Goal: Check status: Check status

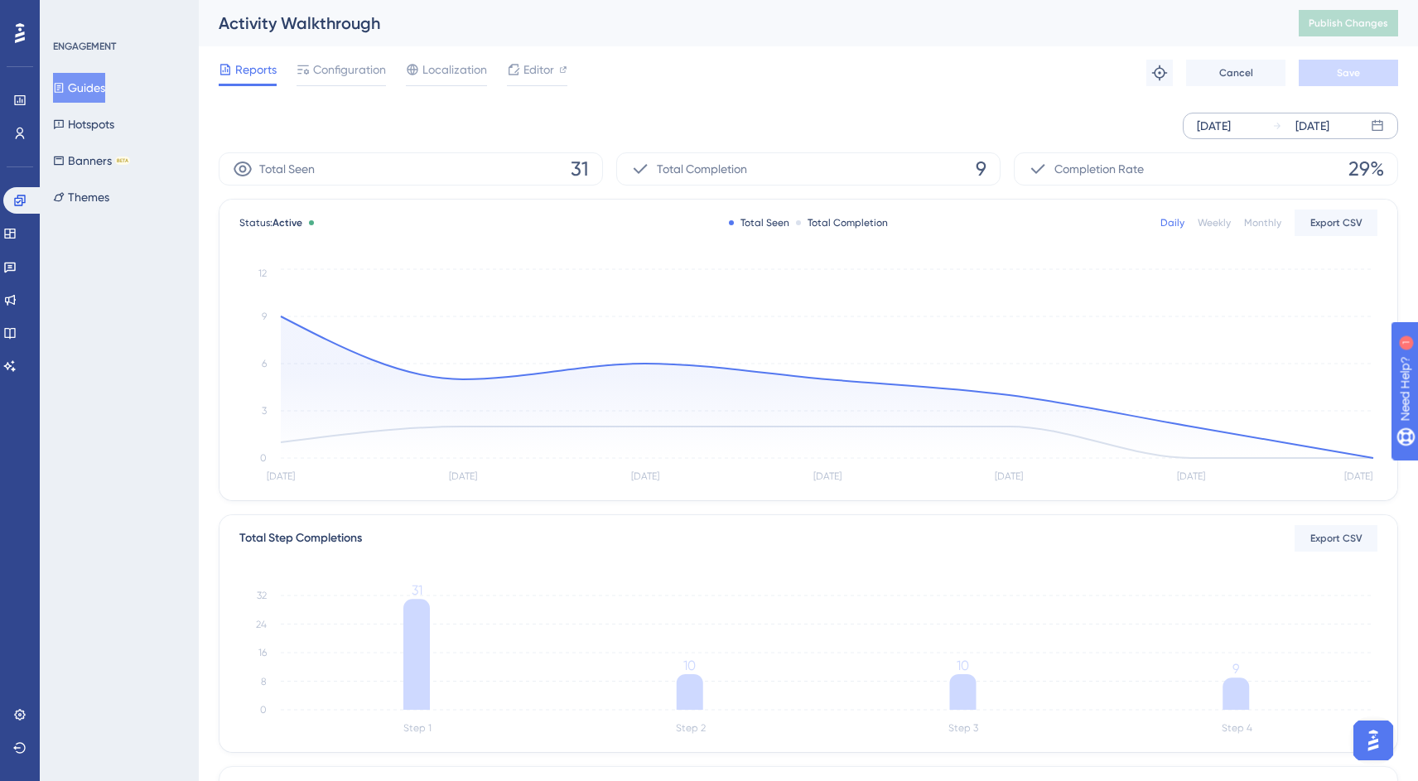
click at [1215, 127] on div "[DATE]" at bounding box center [1214, 126] width 34 height 20
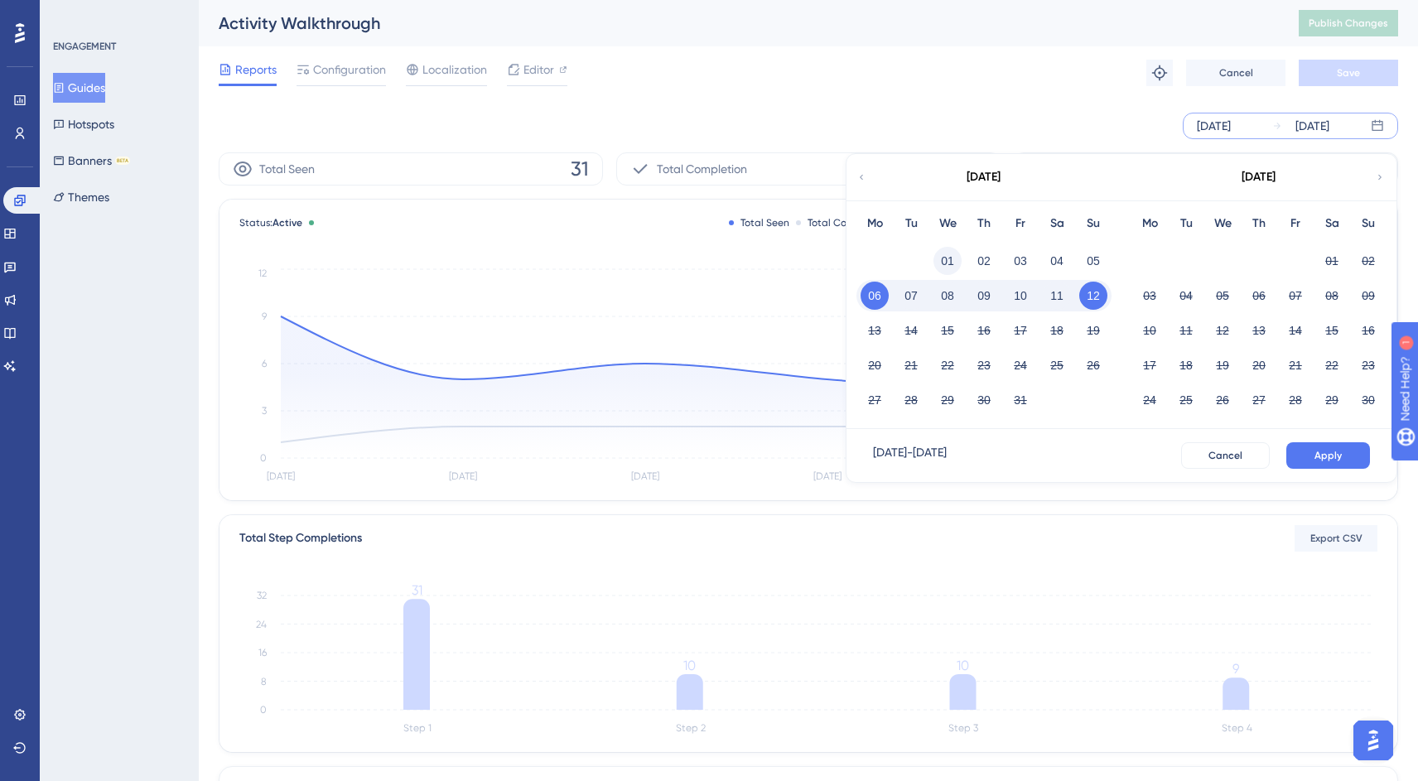
click at [946, 256] on button "01" at bounding box center [947, 261] width 28 height 28
click at [1338, 459] on span "Apply" at bounding box center [1327, 455] width 27 height 13
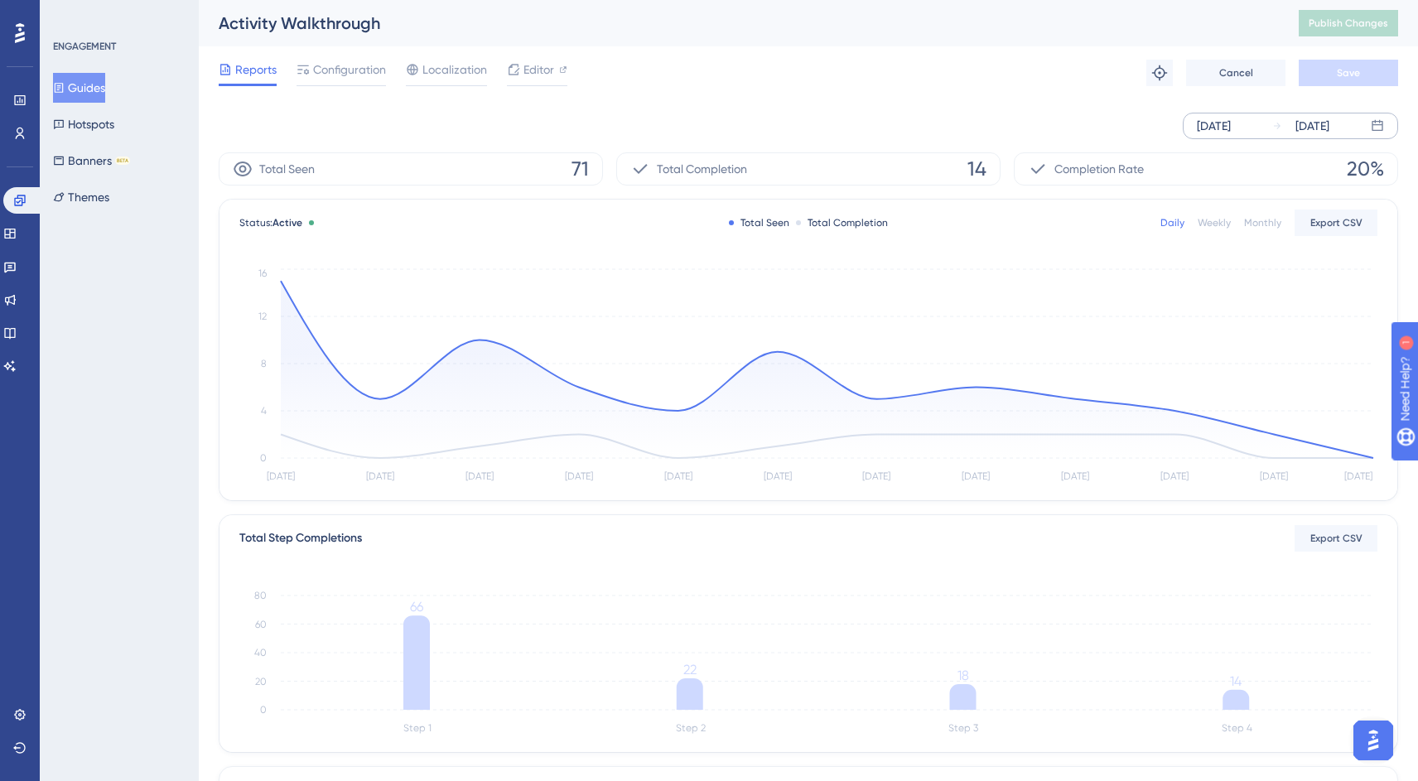
click at [1203, 127] on div "[DATE]" at bounding box center [1214, 126] width 34 height 20
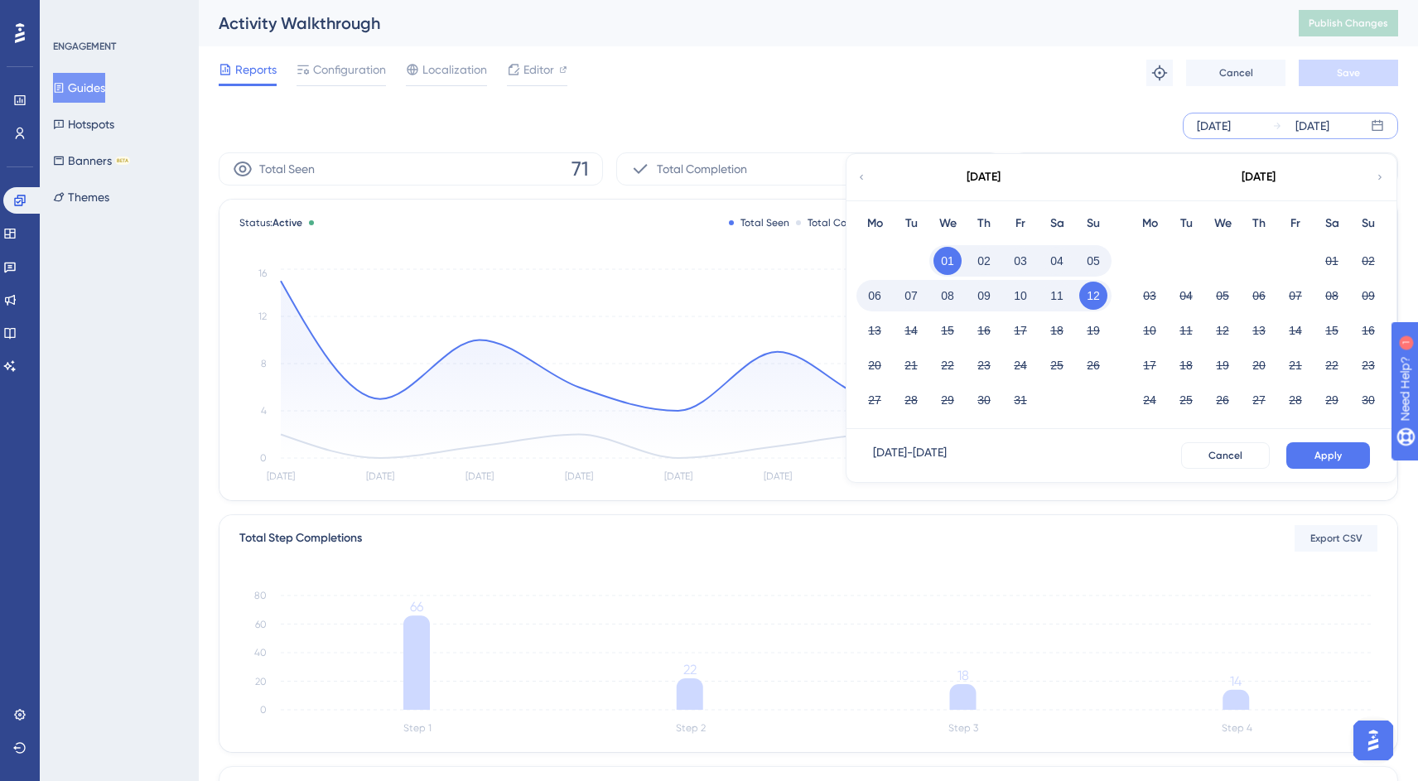
click at [861, 177] on icon at bounding box center [861, 177] width 3 height 5
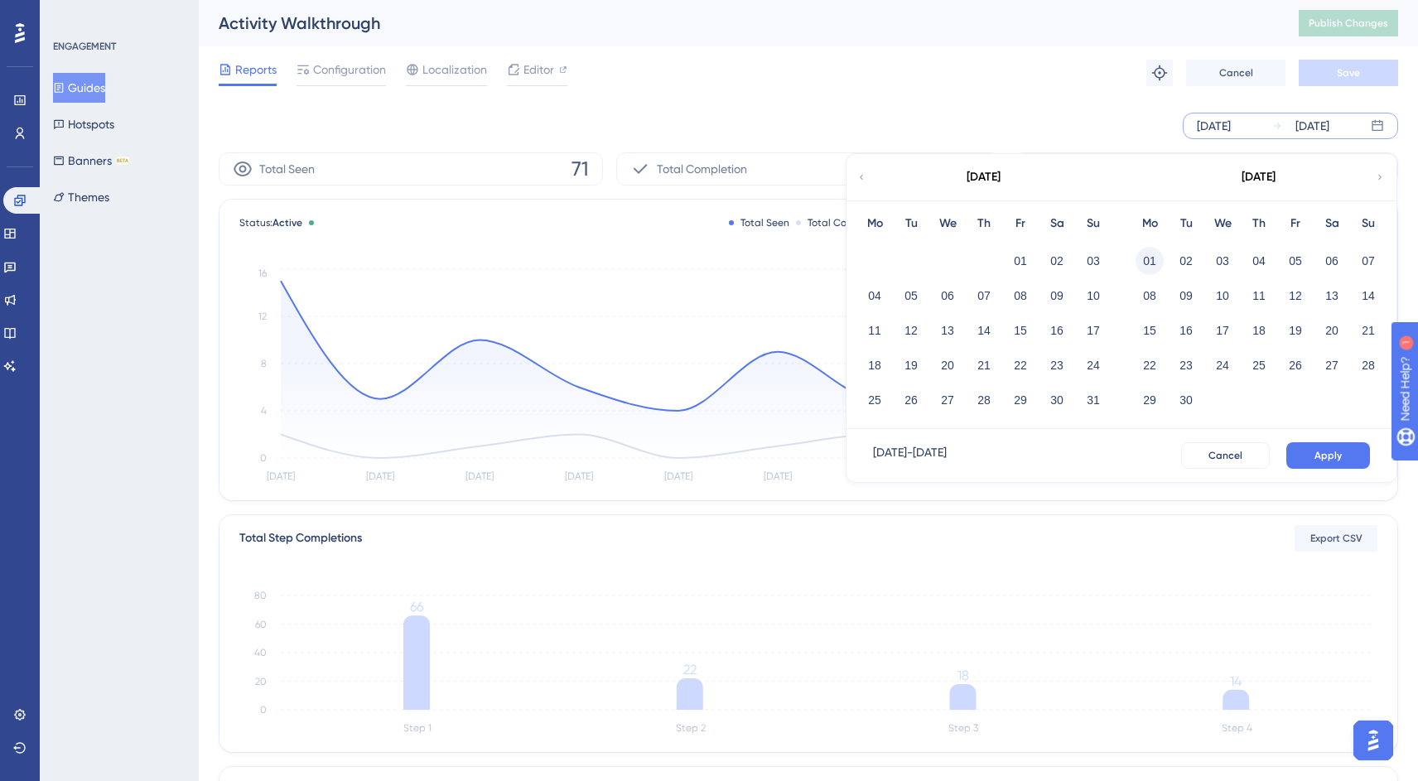
click at [1150, 256] on button "01" at bounding box center [1150, 261] width 28 height 28
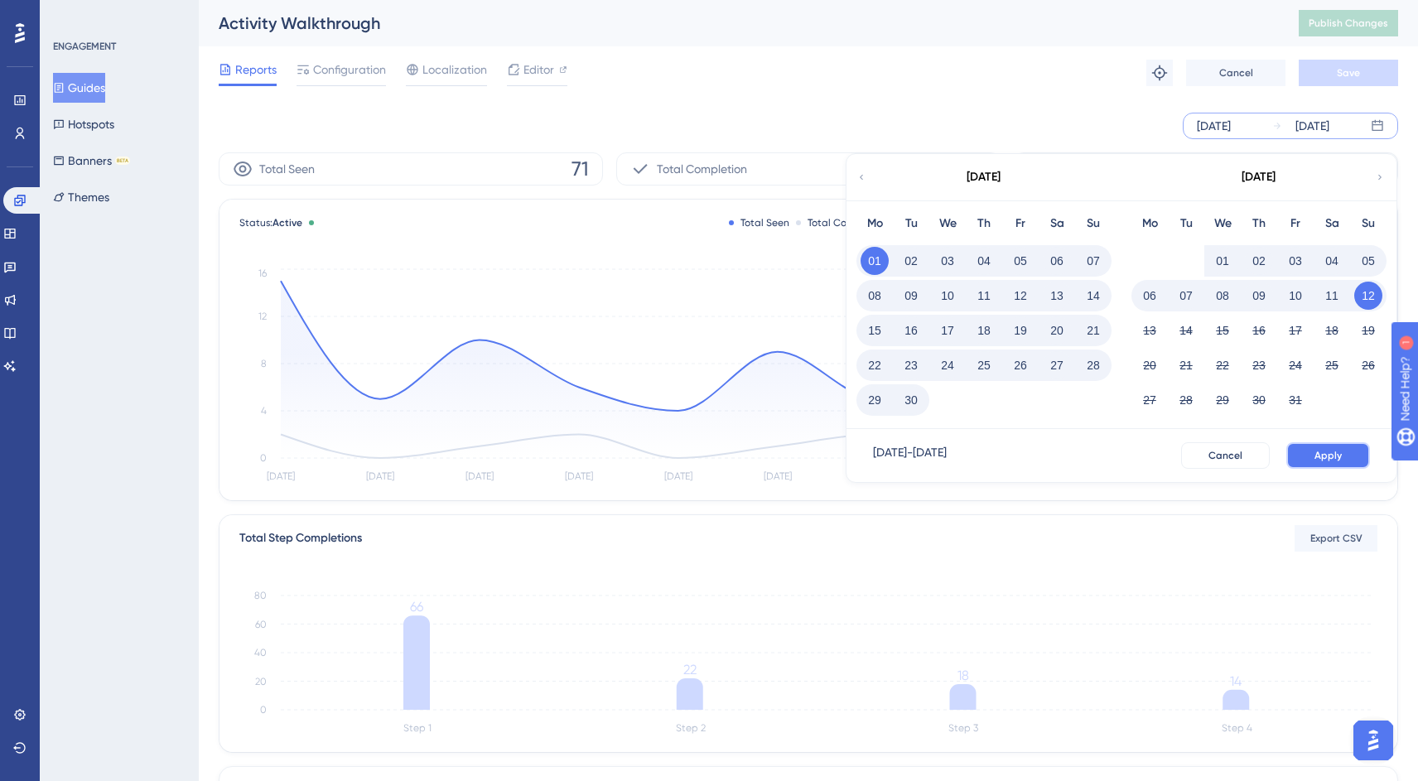
click at [1312, 456] on button "Apply" at bounding box center [1328, 455] width 84 height 27
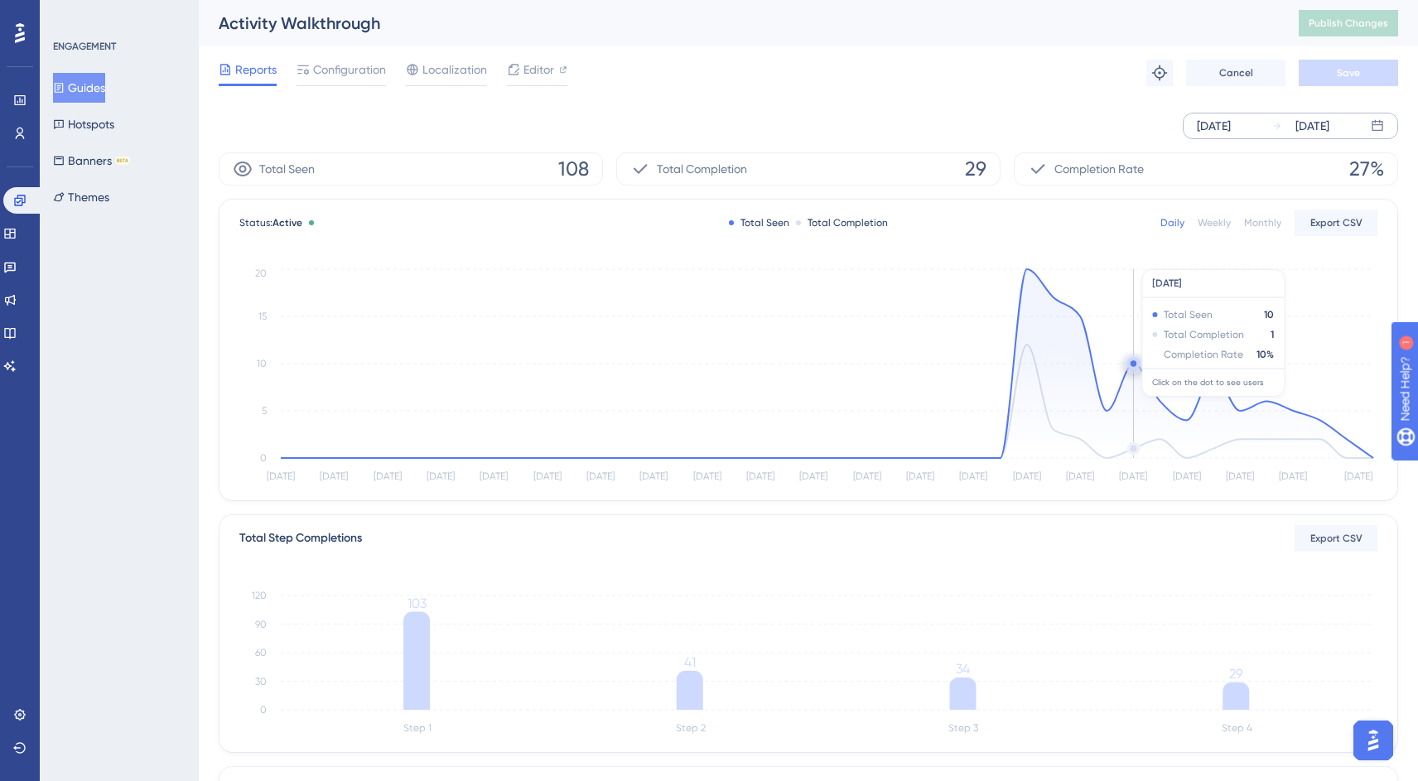
click at [1134, 362] on circle at bounding box center [1134, 363] width 6 height 6
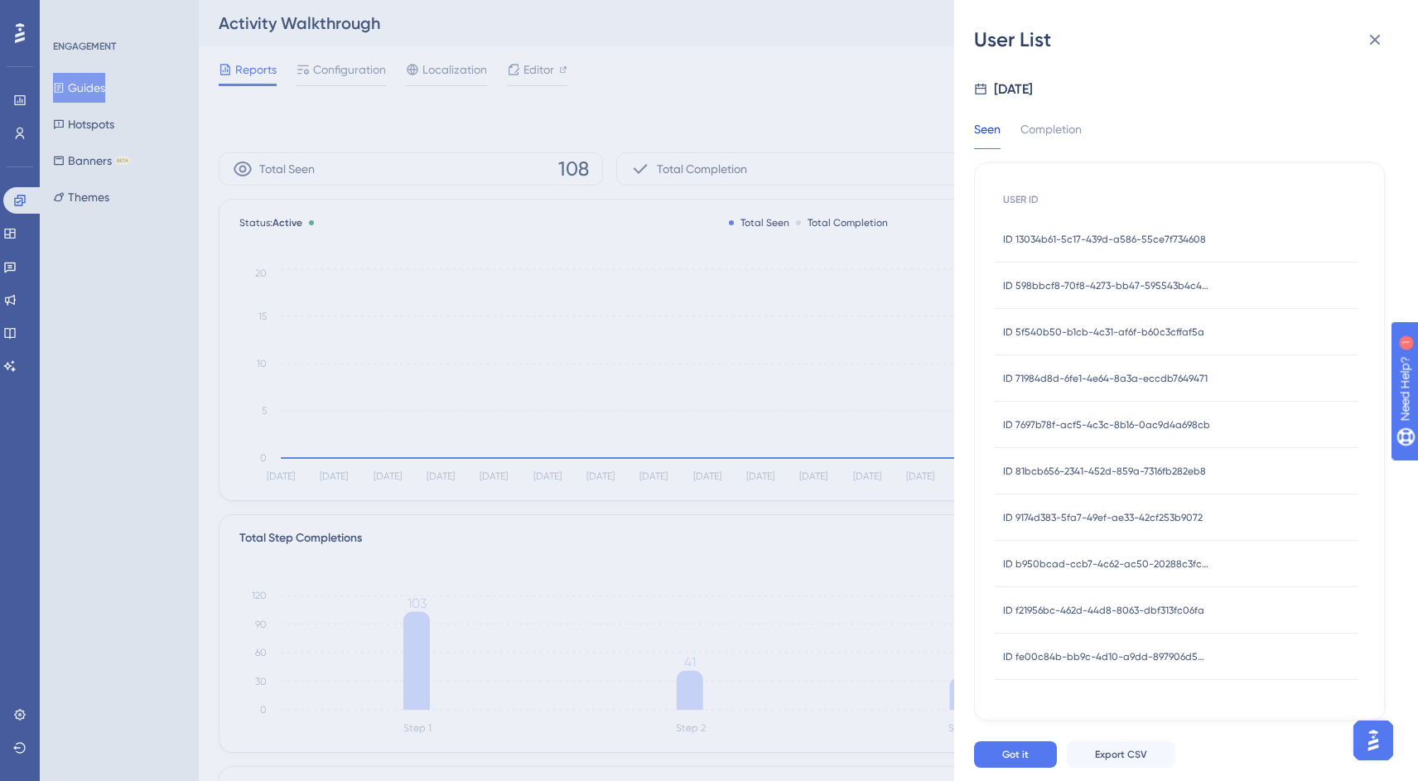
click at [1075, 237] on span "ID 13034b61-5c17-439d-a586-55ce7f734608" at bounding box center [1104, 239] width 203 height 13
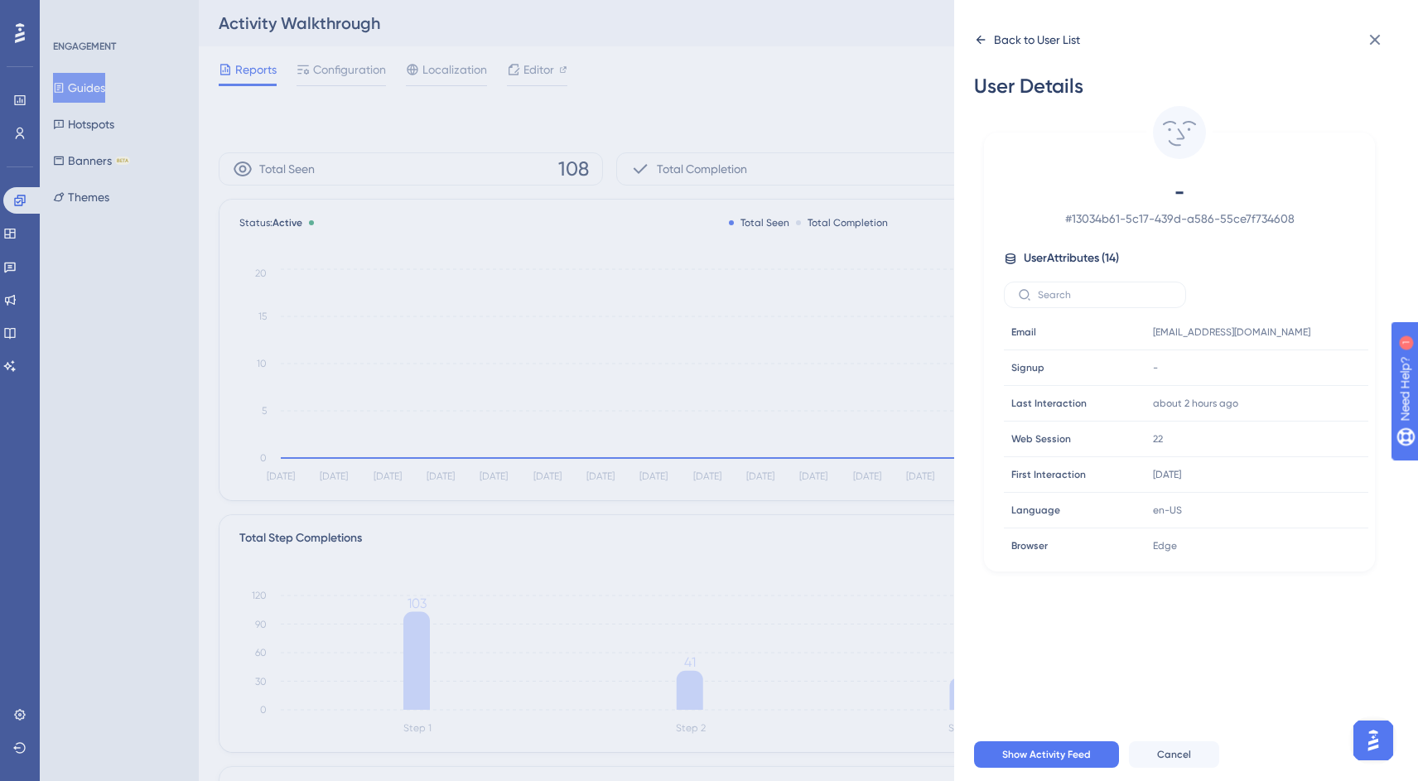
click at [983, 43] on icon at bounding box center [980, 39] width 13 height 13
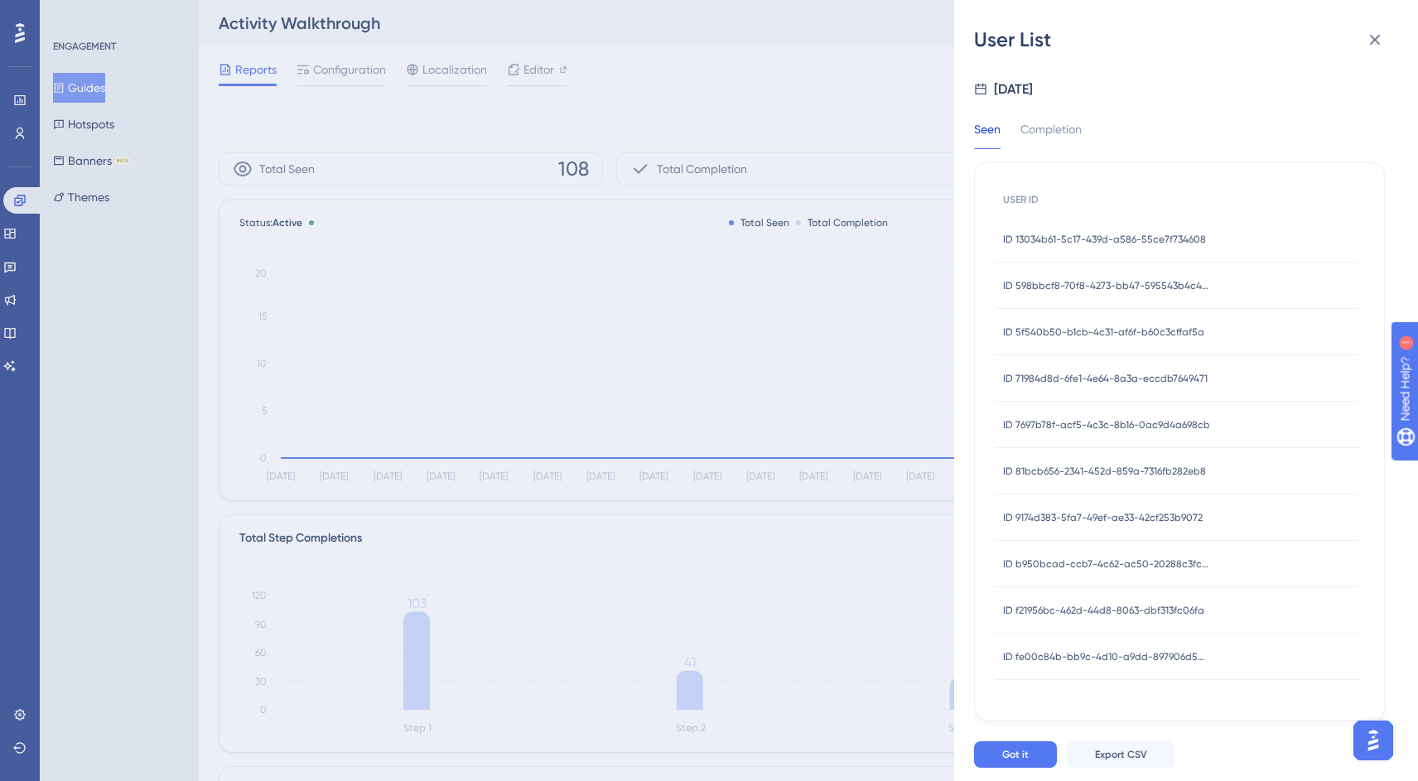
click at [1073, 327] on span "ID 5f540b50-b1cb-4c31-af6f-b60c3cffaf5a" at bounding box center [1103, 332] width 201 height 13
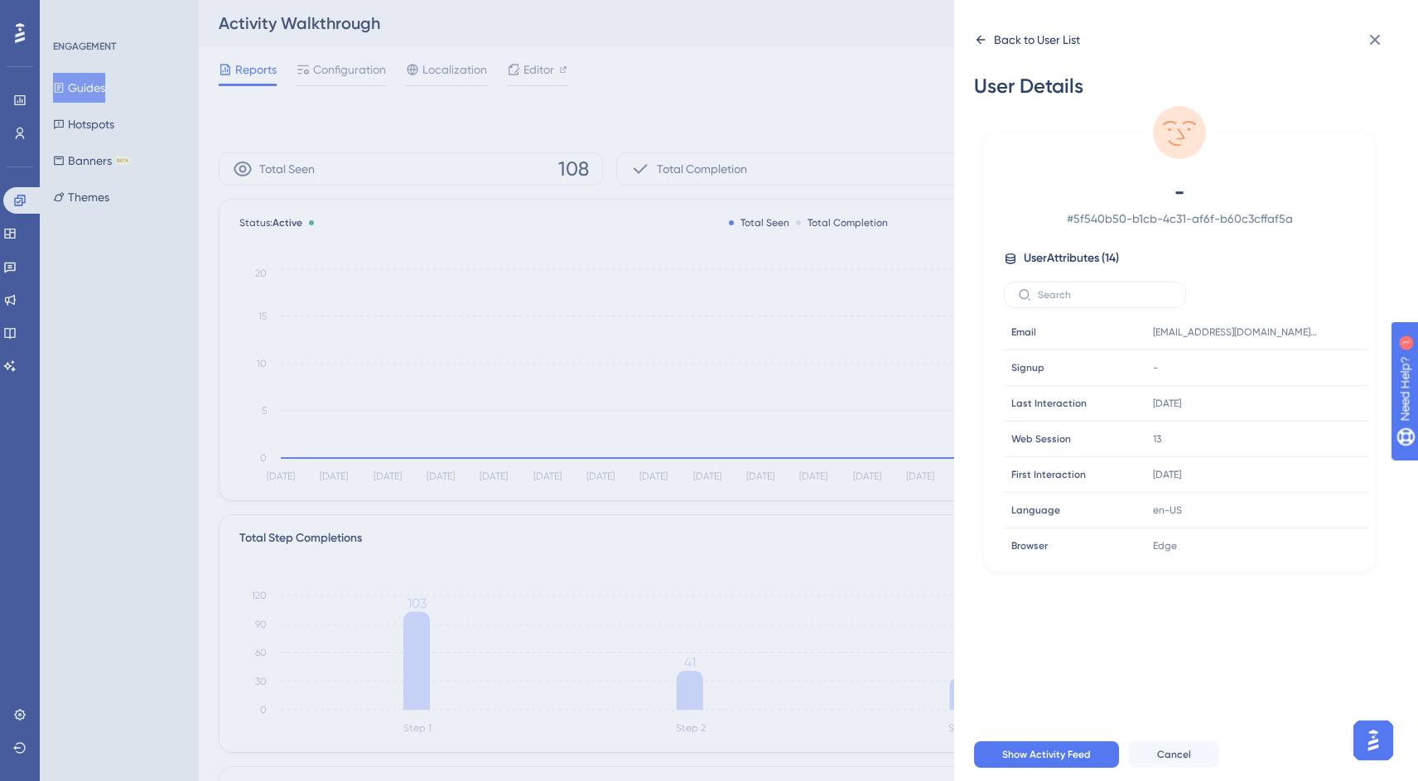
click at [978, 39] on icon at bounding box center [981, 40] width 9 height 8
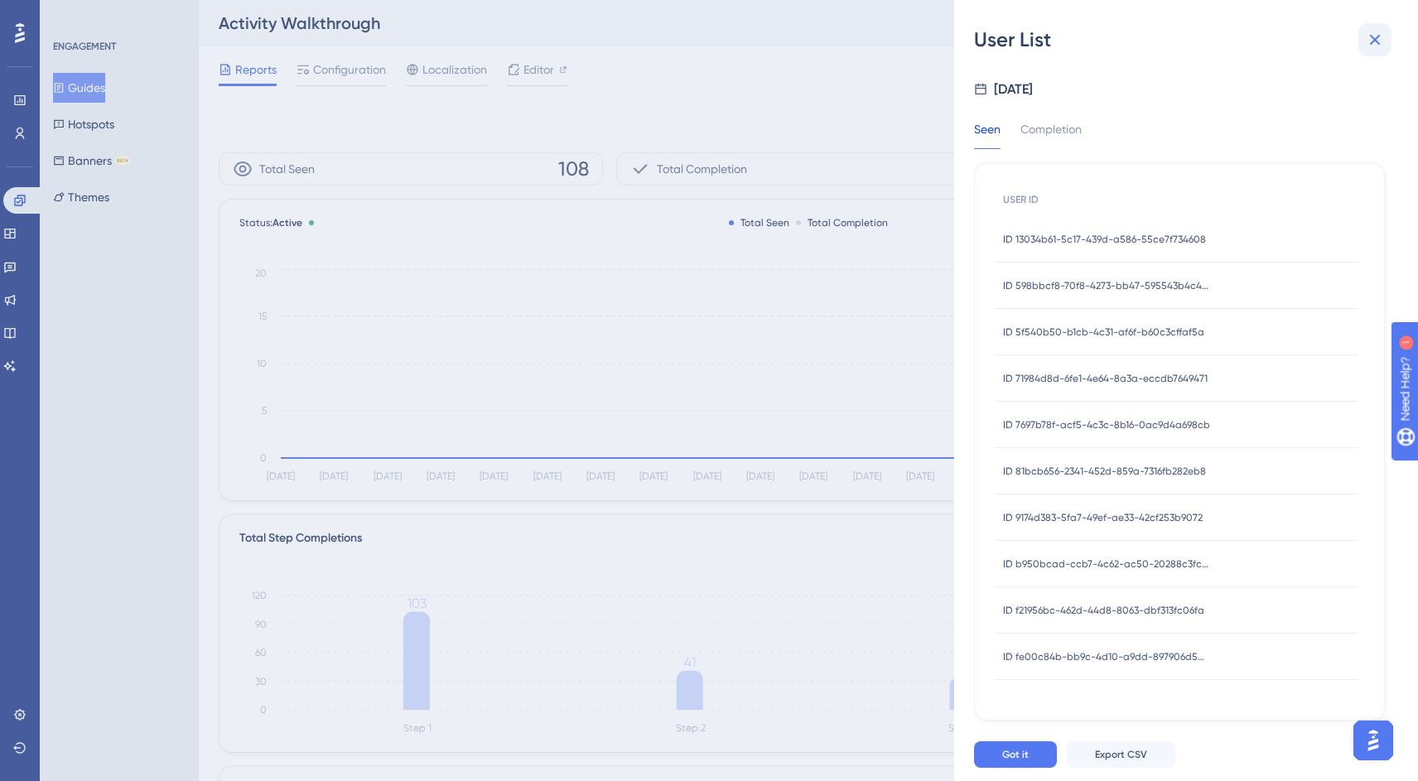
click at [1377, 41] on icon at bounding box center [1375, 40] width 20 height 20
